Goal: Obtain resource: Download file/media

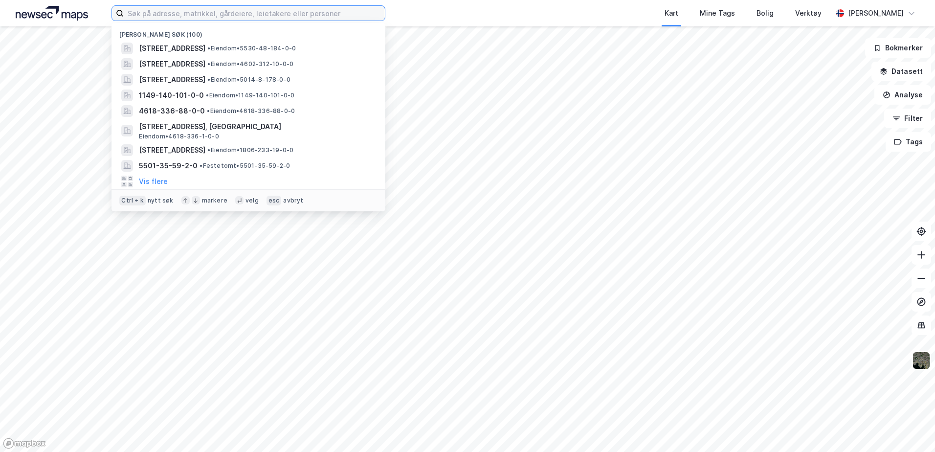
click at [190, 16] on input at bounding box center [254, 13] width 261 height 15
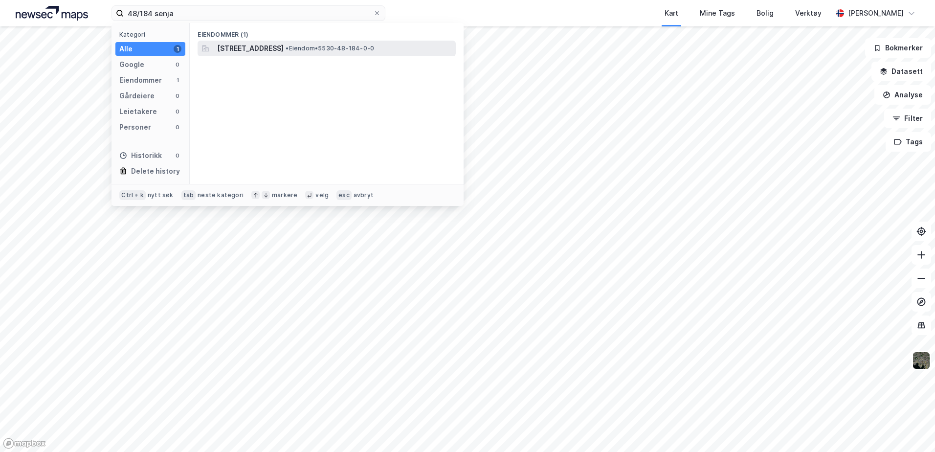
click at [234, 45] on span "[STREET_ADDRESS]" at bounding box center [250, 49] width 66 height 12
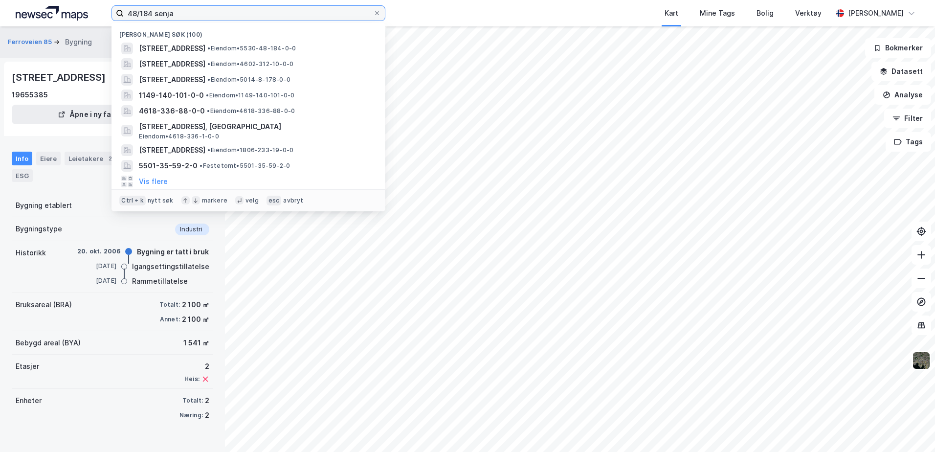
drag, startPoint x: 154, startPoint y: 14, endPoint x: 138, endPoint y: 15, distance: 15.2
click at [138, 15] on input "48/184 senja" at bounding box center [248, 13] width 249 height 15
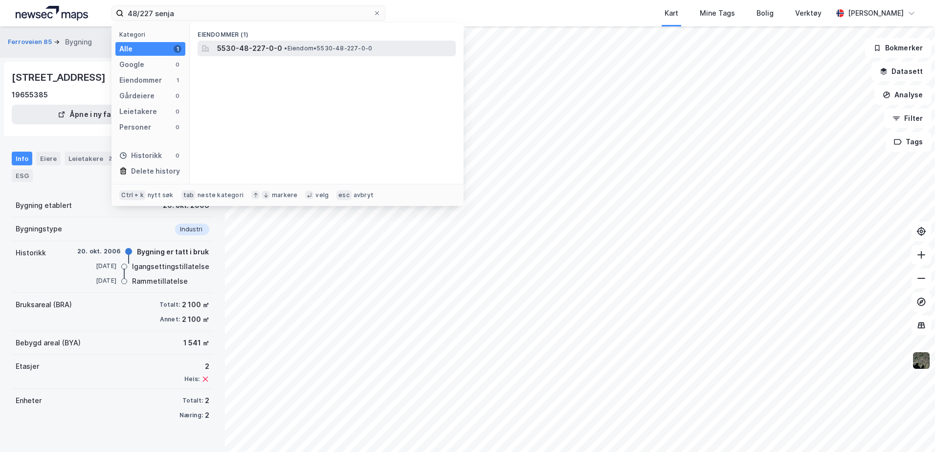
click at [247, 50] on span "5530-48-227-0-0" at bounding box center [249, 49] width 65 height 12
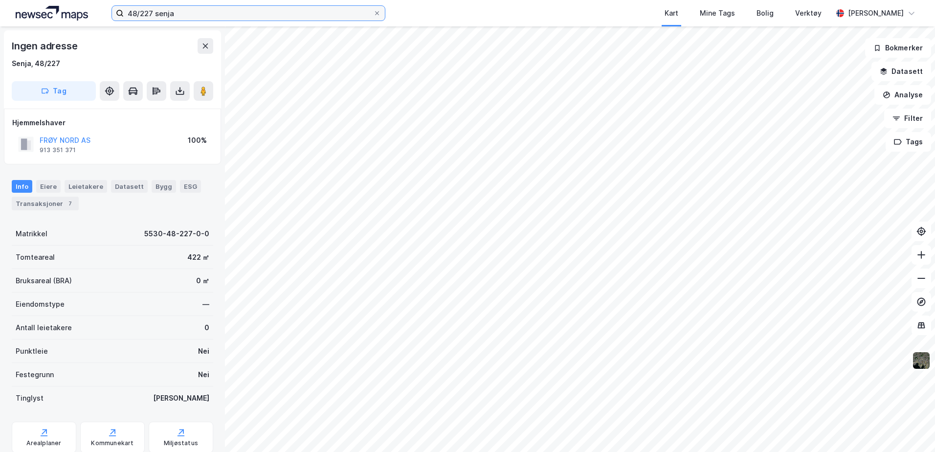
drag, startPoint x: 153, startPoint y: 9, endPoint x: 84, endPoint y: 4, distance: 69.1
click at [84, 4] on div "48/227 senja Kart Mine Tags Bolig Verktøy [PERSON_NAME]" at bounding box center [467, 13] width 935 height 26
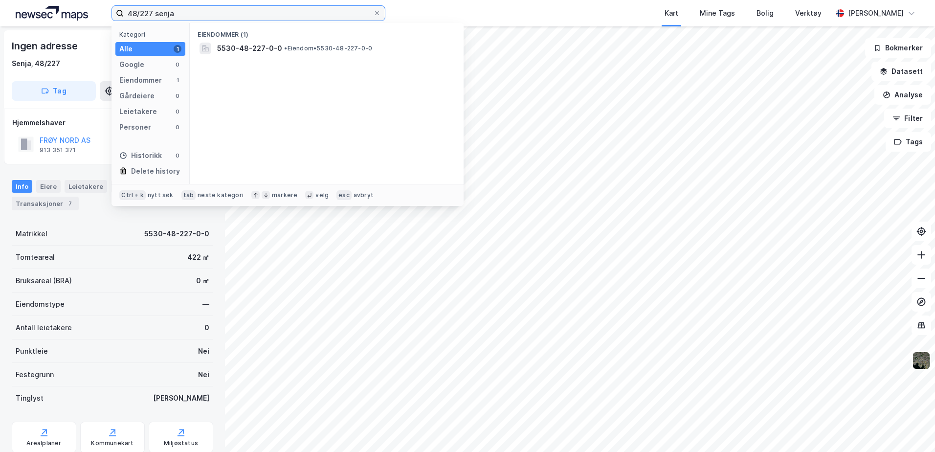
click at [182, 13] on input "48/227 senja" at bounding box center [248, 13] width 249 height 15
drag, startPoint x: 198, startPoint y: 14, endPoint x: 115, endPoint y: 13, distance: 82.6
click at [116, 13] on label "48/227 senja" at bounding box center [248, 13] width 274 height 16
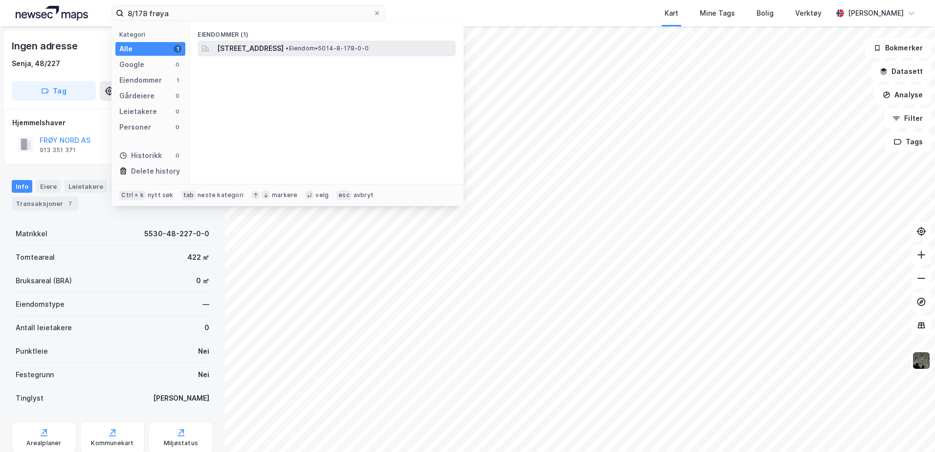
click at [284, 49] on span "[STREET_ADDRESS]" at bounding box center [250, 49] width 66 height 12
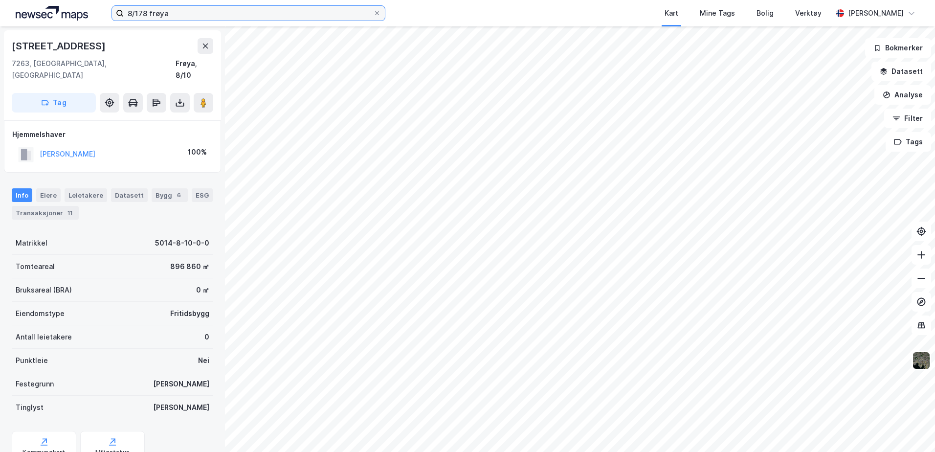
drag, startPoint x: 146, startPoint y: 16, endPoint x: 92, endPoint y: 14, distance: 54.3
click at [92, 14] on div "8/178 frøya Kart Mine Tags Bolig Verktøy [PERSON_NAME]" at bounding box center [467, 13] width 935 height 26
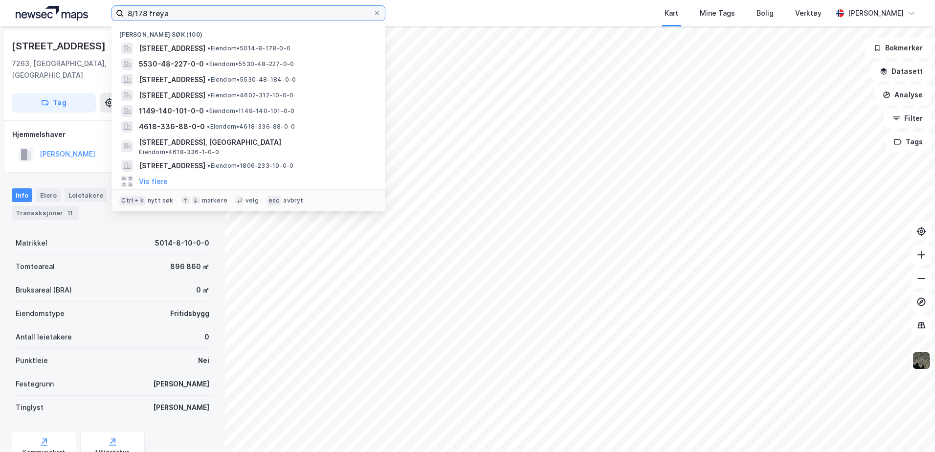
drag, startPoint x: 200, startPoint y: 15, endPoint x: 206, endPoint y: 14, distance: 5.9
click at [200, 15] on input "8/178 frøya" at bounding box center [248, 13] width 249 height 15
drag, startPoint x: 211, startPoint y: 13, endPoint x: 71, endPoint y: 11, distance: 139.8
click at [71, 11] on div "8/178 frøya Nylige søk (100) [STREET_ADDRESS] • Eiendom • 5014-8-178-0-0 5530-4…" at bounding box center [467, 13] width 935 height 26
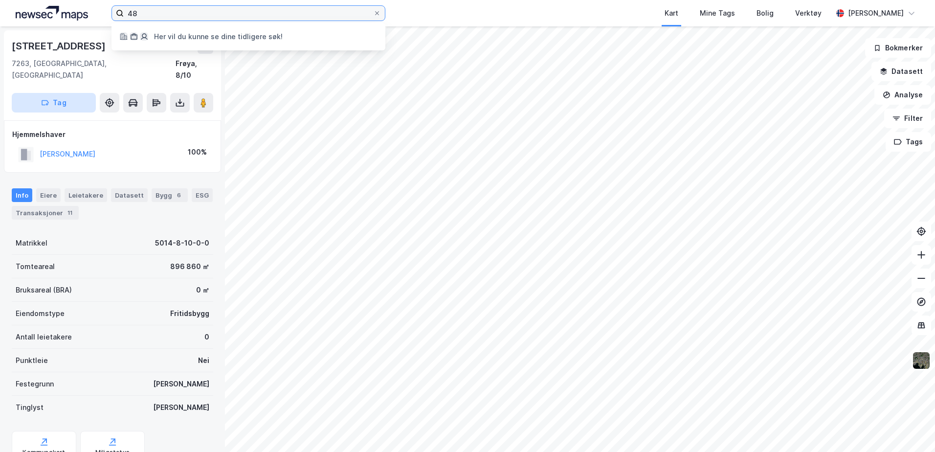
type input "4"
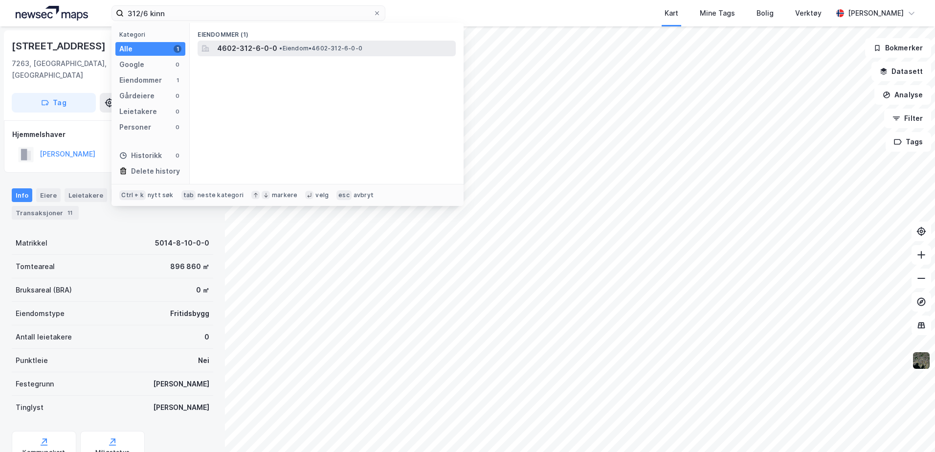
click at [340, 47] on span "• Eiendom • 4602-312-6-0-0" at bounding box center [320, 48] width 83 height 8
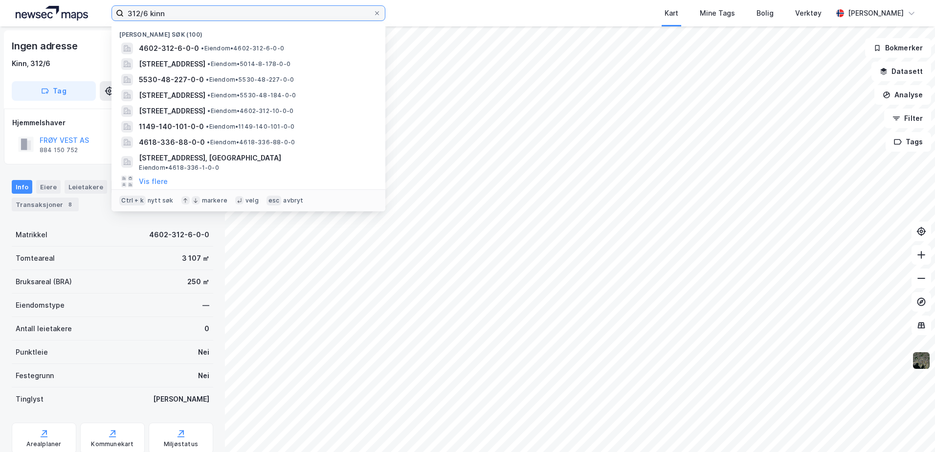
drag, startPoint x: 172, startPoint y: 11, endPoint x: 49, endPoint y: -3, distance: 123.5
click at [49, 0] on html "312/6 kinn Nylige søk (100) 4602-312-6-0-0 • Eiendom • 4602-312-6-0-0 [STREET_A…" at bounding box center [467, 226] width 935 height 452
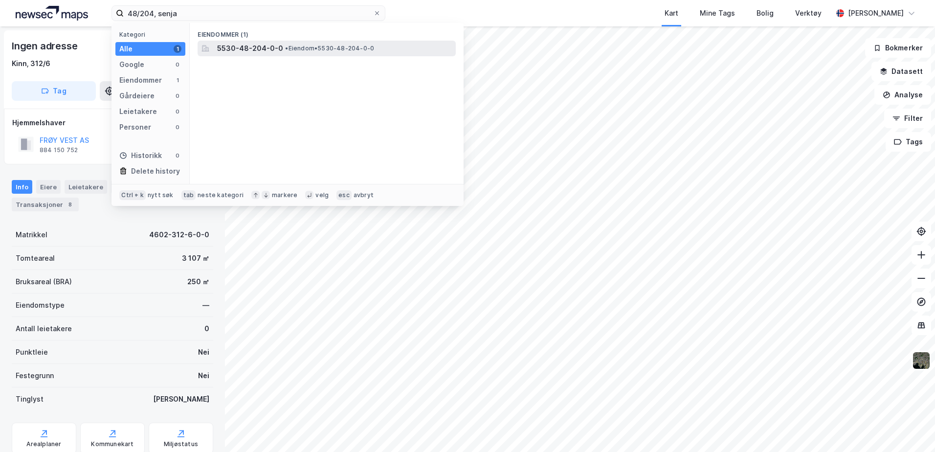
click at [285, 48] on span "•" at bounding box center [286, 47] width 3 height 7
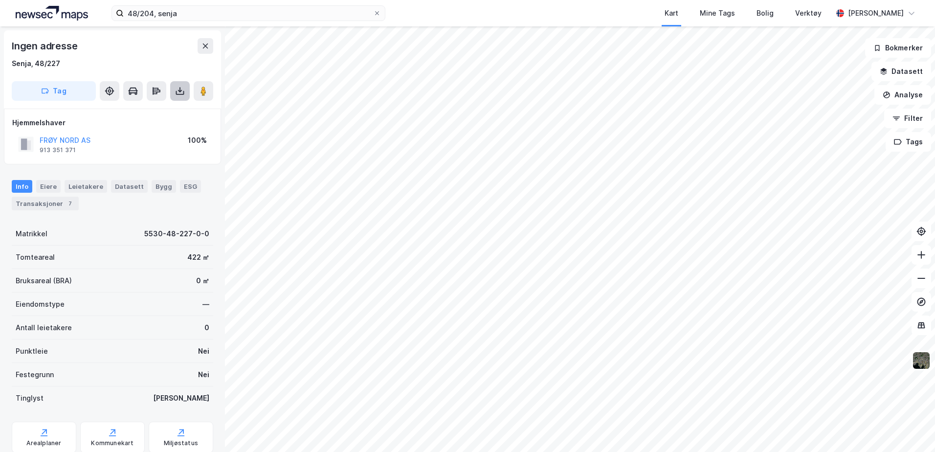
click at [177, 92] on icon at bounding box center [180, 93] width 8 height 4
click at [172, 115] on div "Last ned grunnbok" at bounding box center [138, 111] width 104 height 16
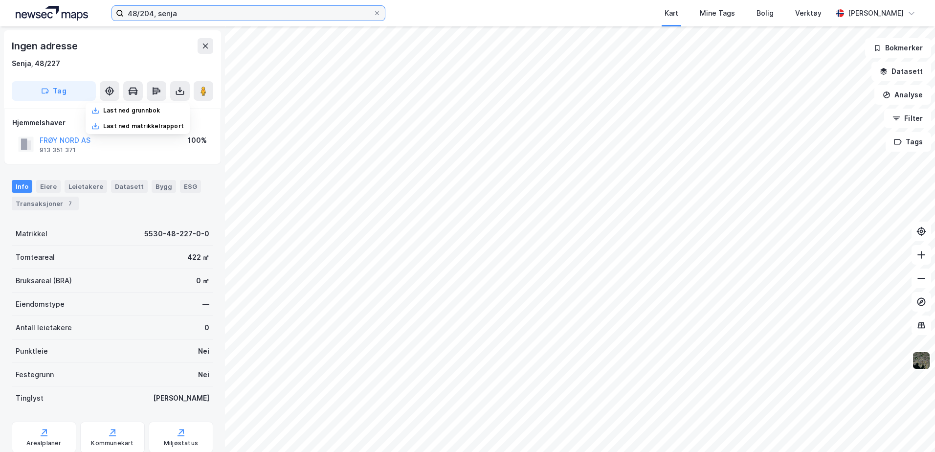
click at [153, 11] on input "48/204, senja" at bounding box center [248, 13] width 249 height 15
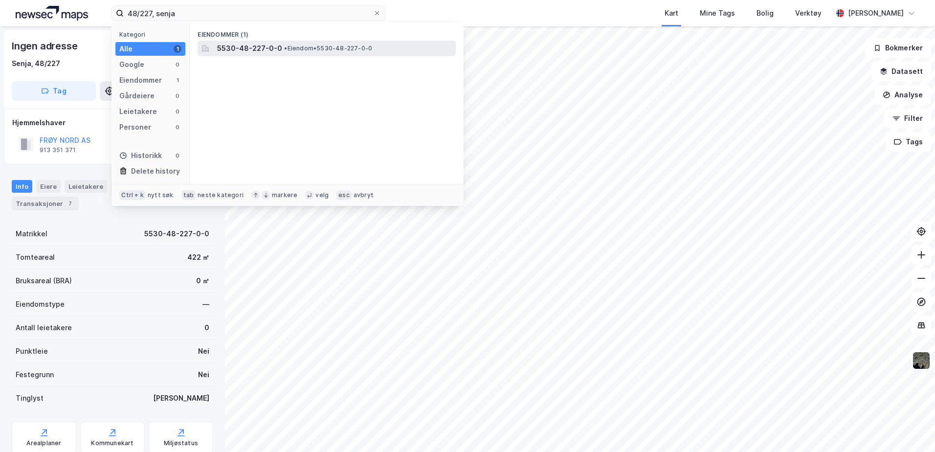
click at [315, 41] on div "5530-48-227-0-0 • Eiendom • 5530-48-227-0-0" at bounding box center [327, 49] width 258 height 16
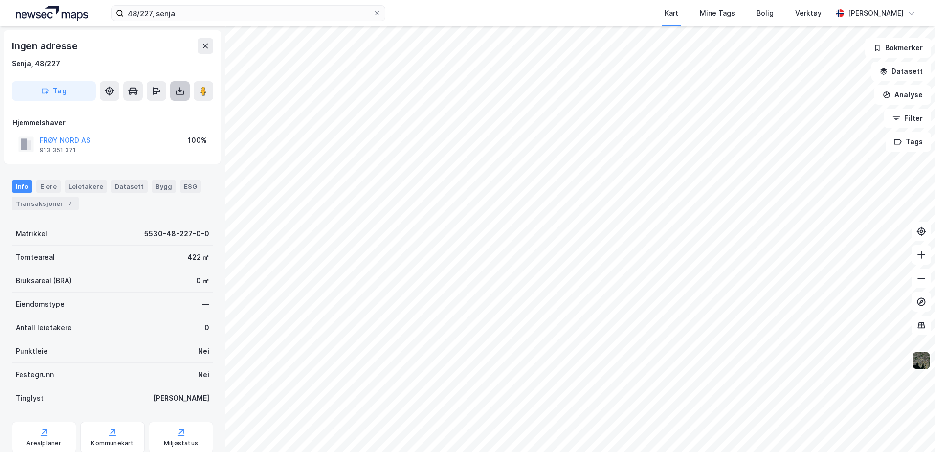
click at [180, 90] on icon at bounding box center [180, 91] width 10 height 10
click at [170, 109] on div "Last ned grunnbok" at bounding box center [138, 111] width 104 height 16
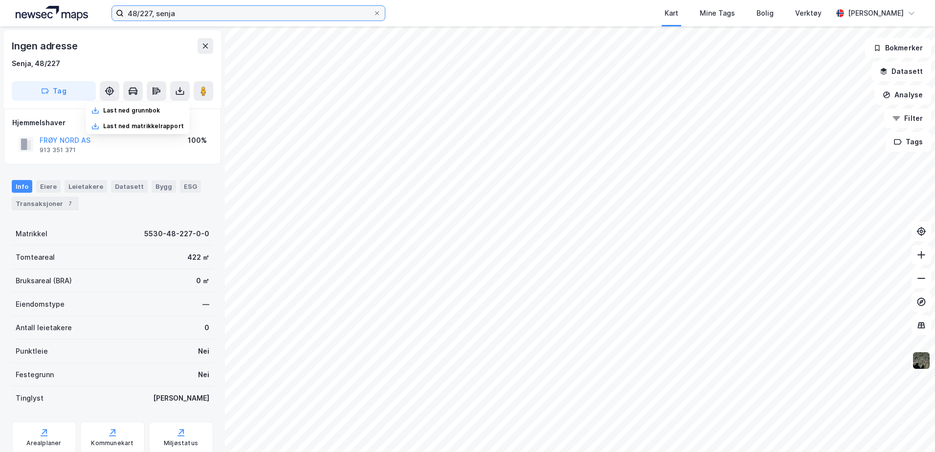
click at [185, 9] on input "48/227, senja" at bounding box center [248, 13] width 249 height 15
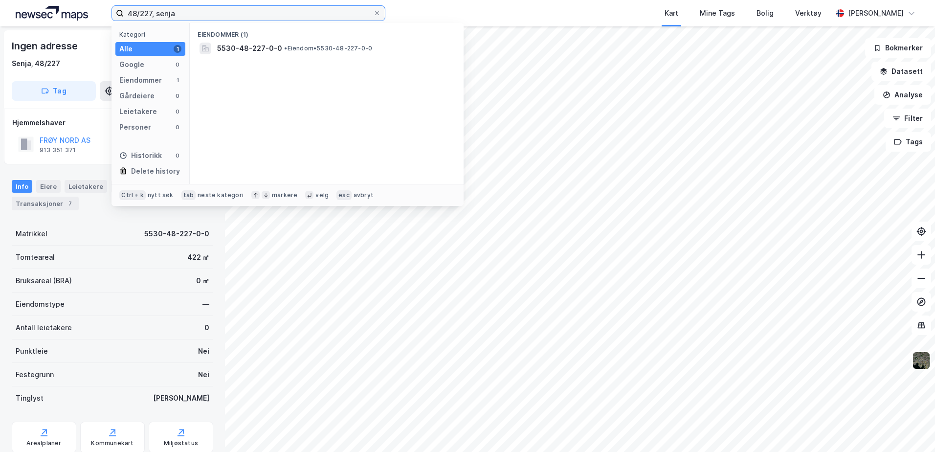
drag, startPoint x: 183, startPoint y: 11, endPoint x: 13, endPoint y: 3, distance: 170.3
click at [13, 3] on div "48/227, senja Kategori Alle 1 Google 0 Eiendommer 1 Gårdeiere 0 Leietakere 0 Pe…" at bounding box center [467, 13] width 935 height 26
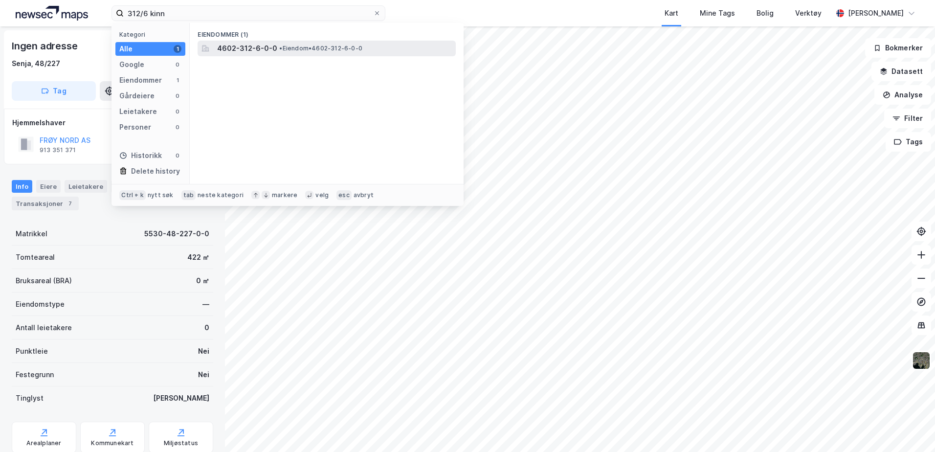
click at [301, 44] on span "• Eiendom • 4602-312-6-0-0" at bounding box center [320, 48] width 83 height 8
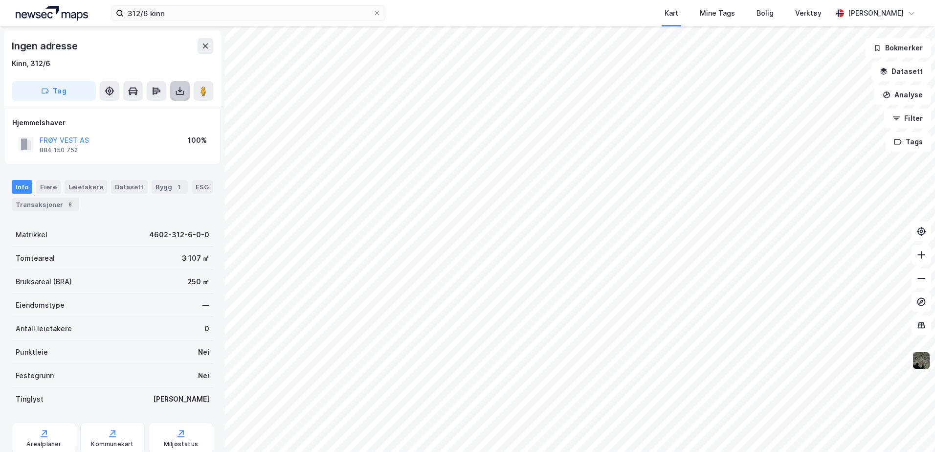
click at [175, 87] on icon at bounding box center [180, 91] width 10 height 10
click at [148, 113] on div "Last ned grunnbok" at bounding box center [131, 111] width 57 height 8
click at [152, 111] on div "Last ned grunnbok" at bounding box center [131, 111] width 57 height 8
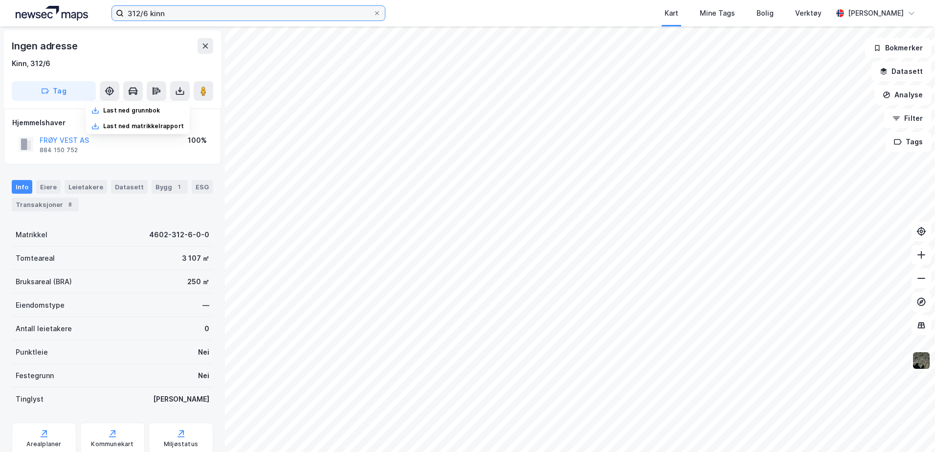
drag, startPoint x: 170, startPoint y: 13, endPoint x: 94, endPoint y: 12, distance: 75.3
click at [102, 12] on div "312/6 kinn Kart Mine Tags Bolig Verktøy [PERSON_NAME]" at bounding box center [467, 13] width 935 height 26
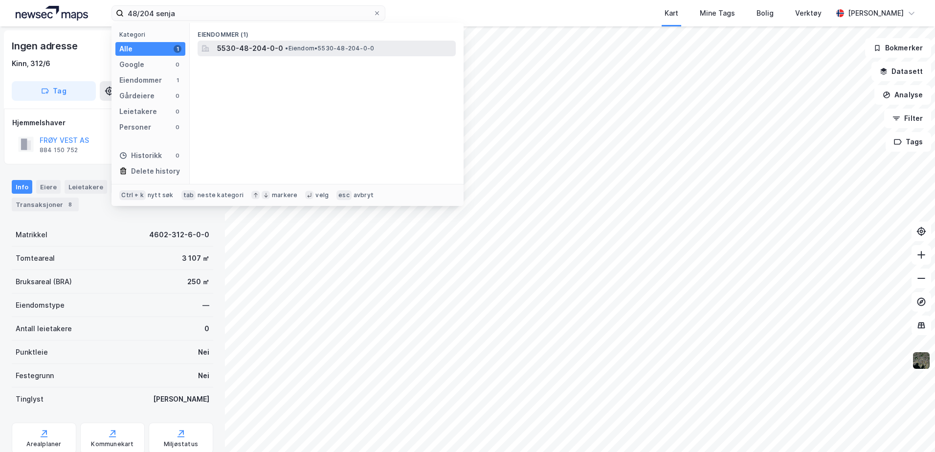
click at [287, 50] on span "•" at bounding box center [286, 47] width 3 height 7
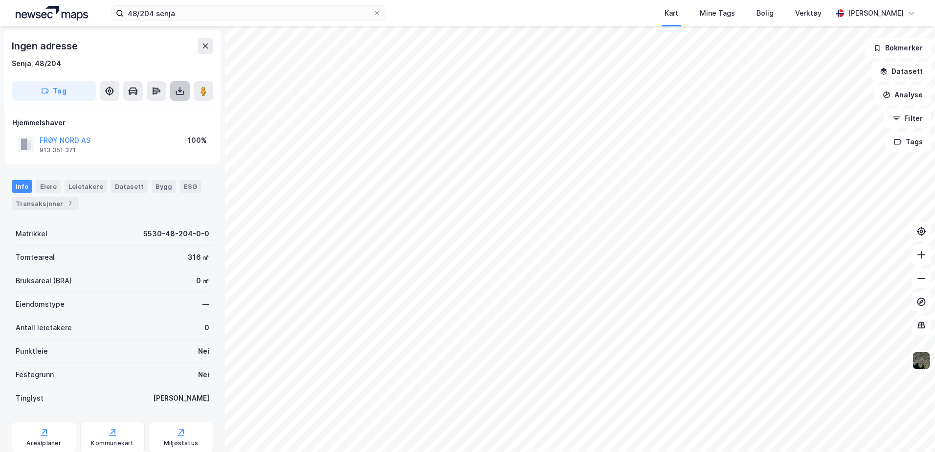
click at [183, 92] on icon at bounding box center [180, 91] width 10 height 10
click at [155, 109] on div "Last ned grunnbok" at bounding box center [131, 111] width 57 height 8
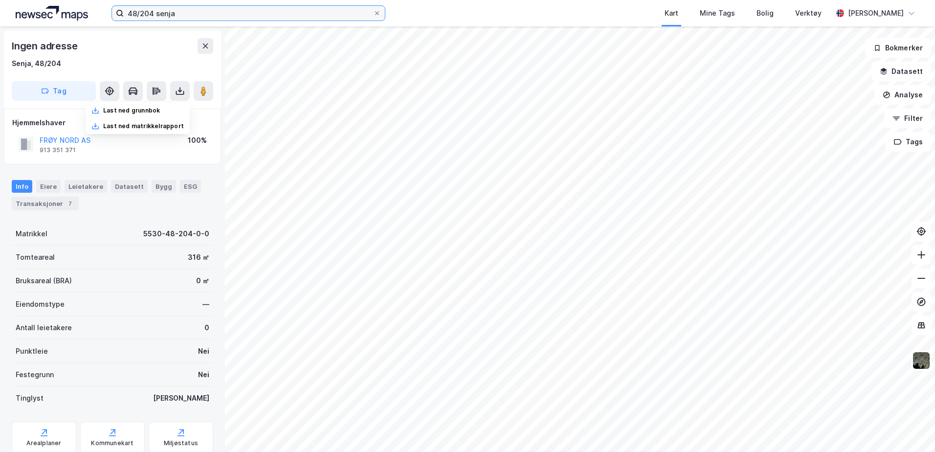
drag, startPoint x: 184, startPoint y: 9, endPoint x: -110, endPoint y: -5, distance: 294.7
click at [0, 0] on html "48/204 senja Kart Mine Tags Bolig Verktøy [PERSON_NAME] Ingen adresse Senja, 48…" at bounding box center [467, 226] width 935 height 452
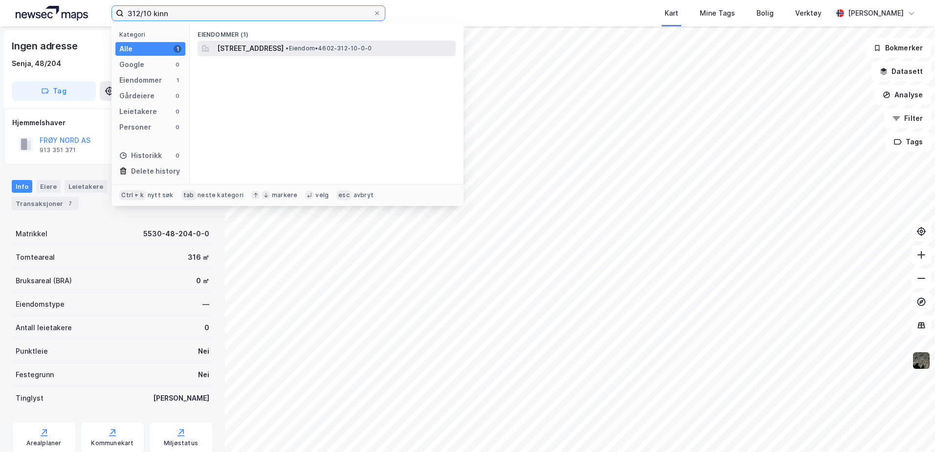
type input "312/10 kinn"
click at [284, 46] on span "[STREET_ADDRESS]" at bounding box center [250, 49] width 66 height 12
